Goal: Task Accomplishment & Management: Manage account settings

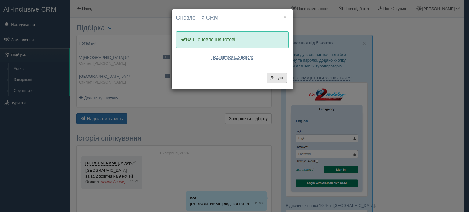
click at [269, 78] on button "Дякую" at bounding box center [277, 78] width 20 height 10
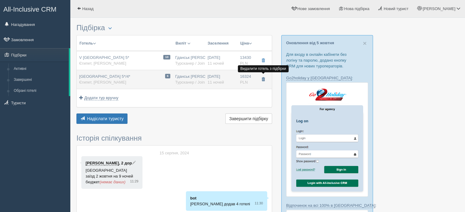
drag, startPoint x: 263, startPoint y: 78, endPoint x: 264, endPoint y: 74, distance: 4.0
click at [264, 78] on span "button" at bounding box center [263, 80] width 4 height 4
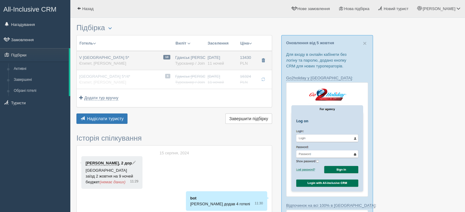
click at [263, 60] on span "button" at bounding box center [263, 61] width 4 height 4
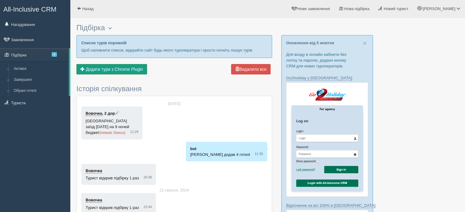
click at [110, 69] on span "Додати тури з Chrome Plugin" at bounding box center [114, 69] width 57 height 5
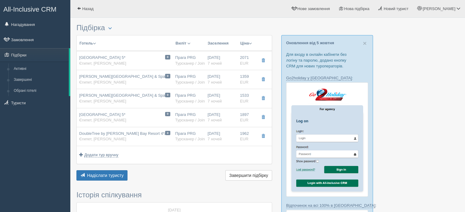
click at [245, 43] on button "Ціна" at bounding box center [246, 43] width 12 height 7
click at [235, 51] on link "Спочатку дешеві" at bounding box center [223, 52] width 58 height 10
